Goal: Task Accomplishment & Management: Use online tool/utility

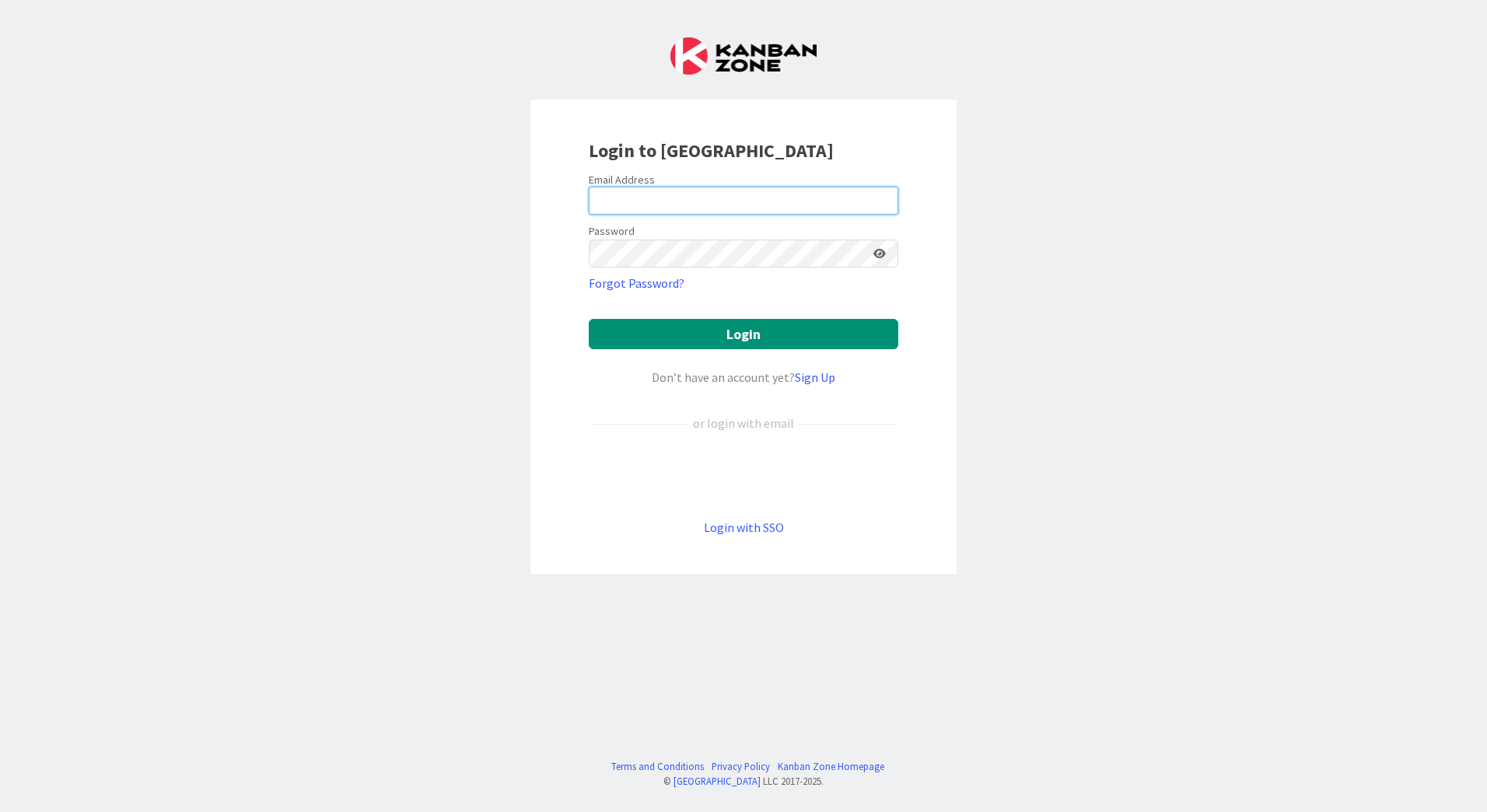
drag, startPoint x: 687, startPoint y: 201, endPoint x: 689, endPoint y: 191, distance: 10.2
click at [688, 196] on input "email" at bounding box center [743, 200] width 310 height 28
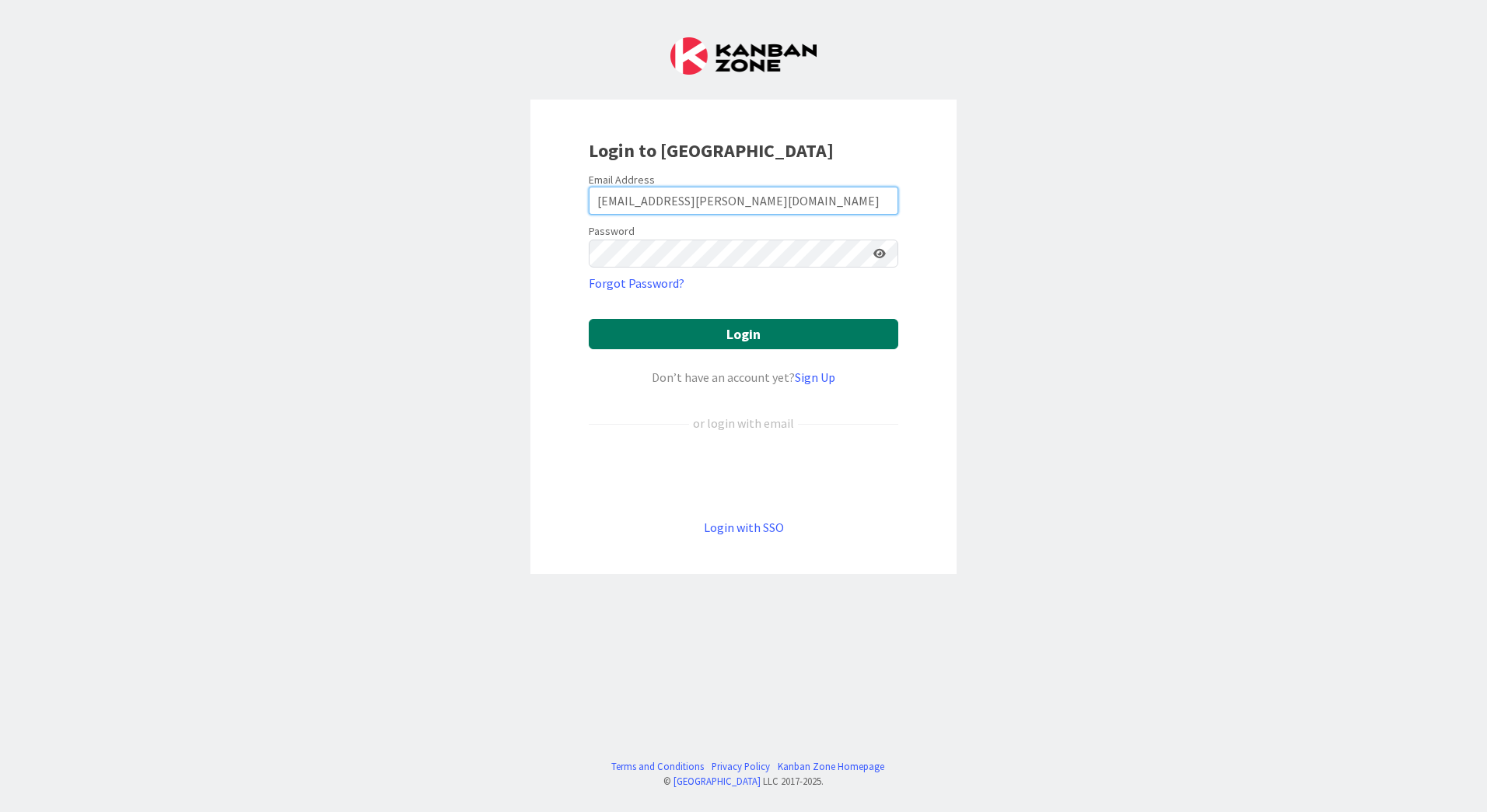
type input "[EMAIL_ADDRESS][PERSON_NAME][DOMAIN_NAME]"
click at [742, 338] on button "Login" at bounding box center [743, 333] width 310 height 30
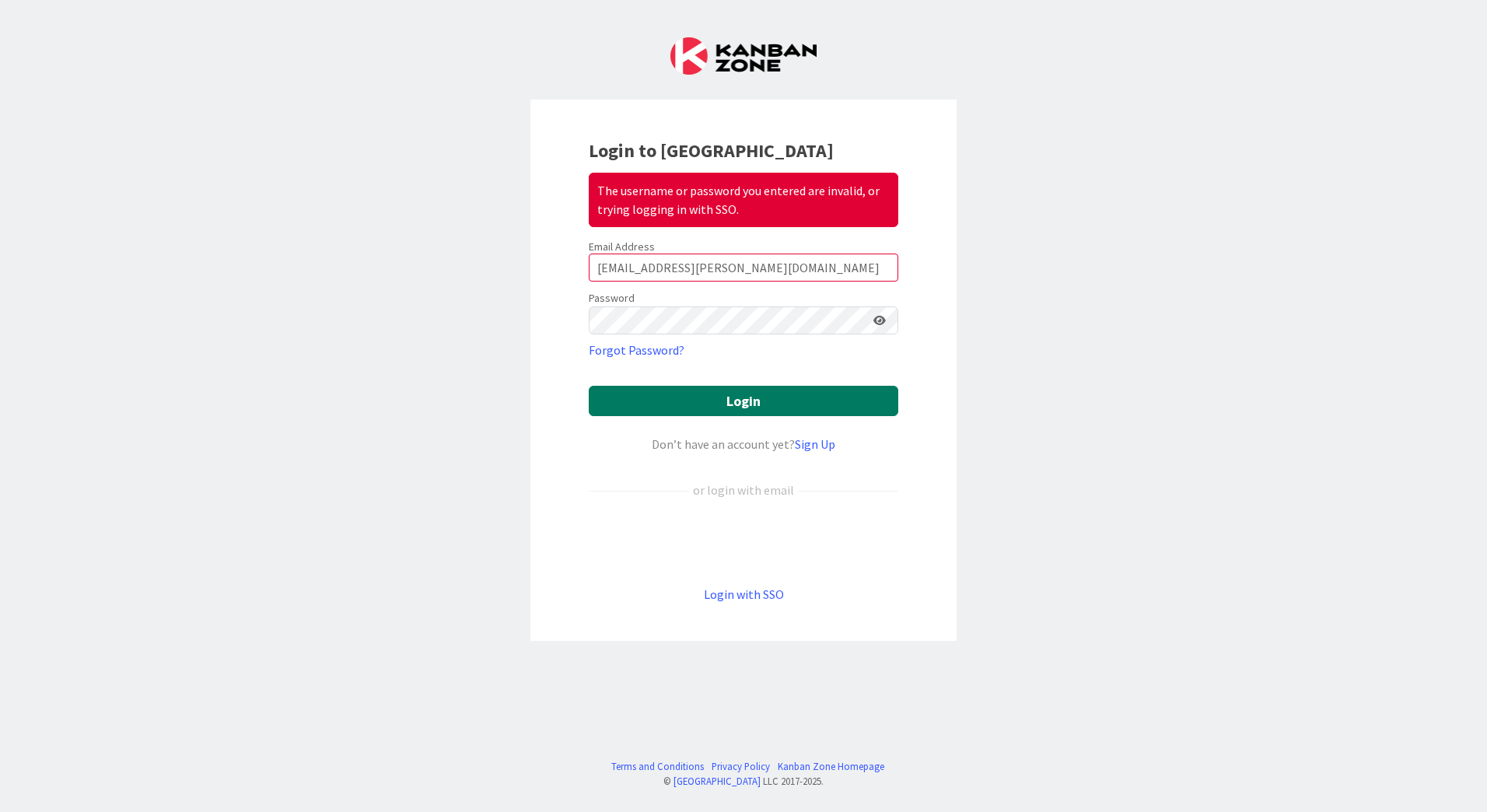
click at [713, 406] on button "Login" at bounding box center [743, 400] width 310 height 30
